Goal: Information Seeking & Learning: Learn about a topic

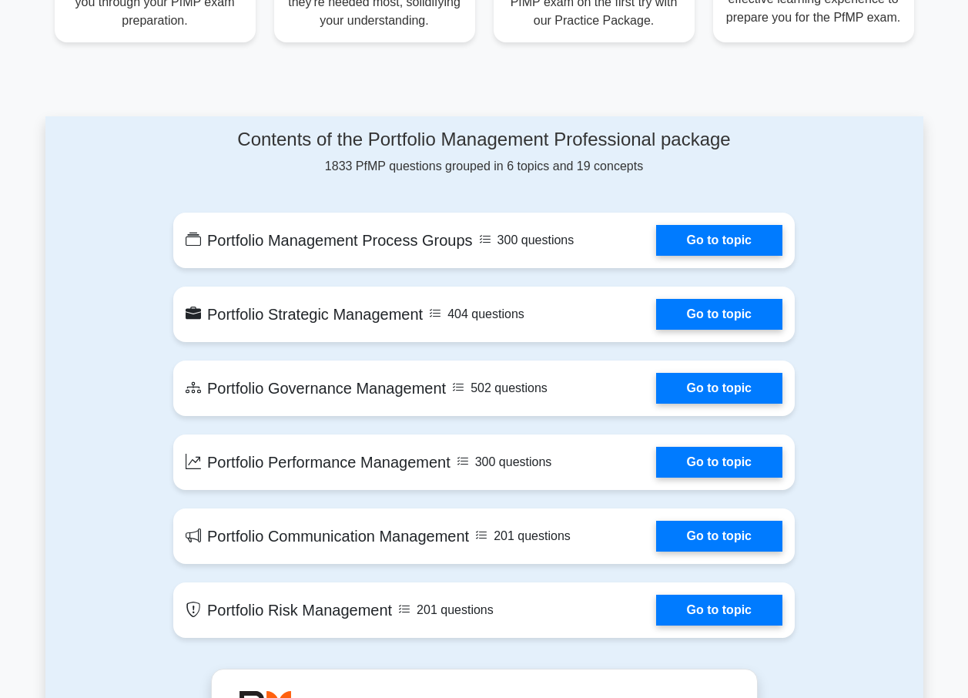
scroll to position [770, 0]
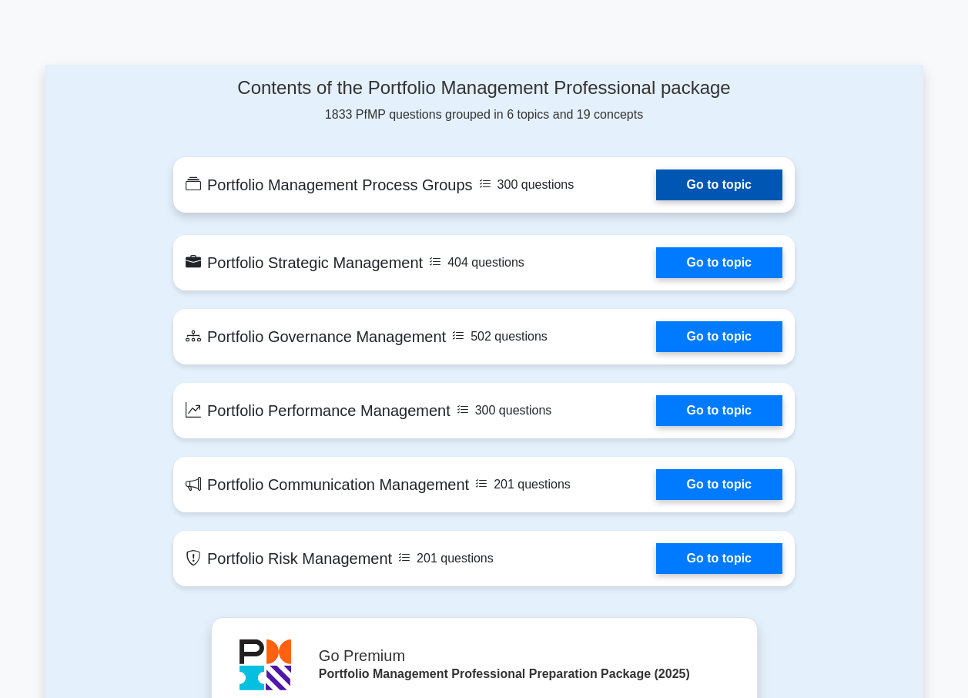
click at [695, 176] on link "Go to topic" at bounding box center [719, 184] width 126 height 31
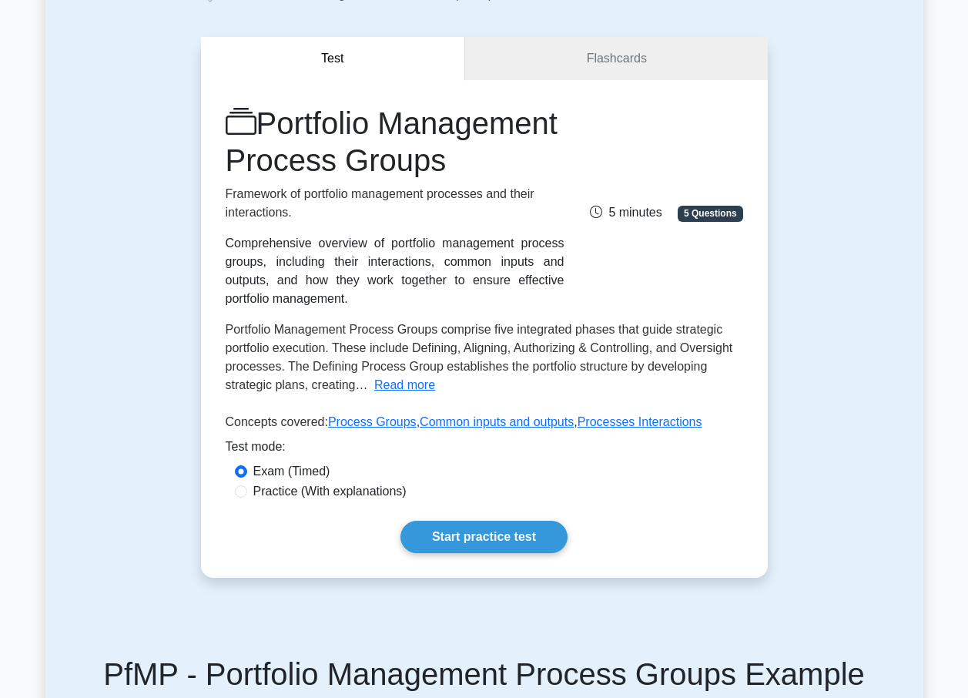
scroll to position [462, 0]
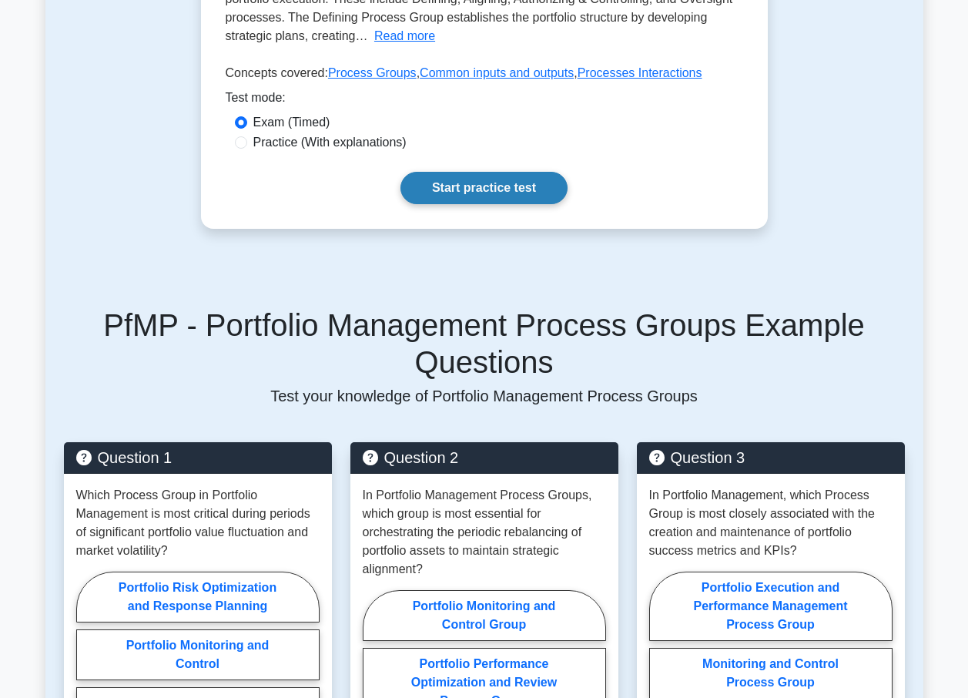
click at [494, 204] on link "Start practice test" at bounding box center [483, 188] width 167 height 32
